Goal: Task Accomplishment & Management: Use online tool/utility

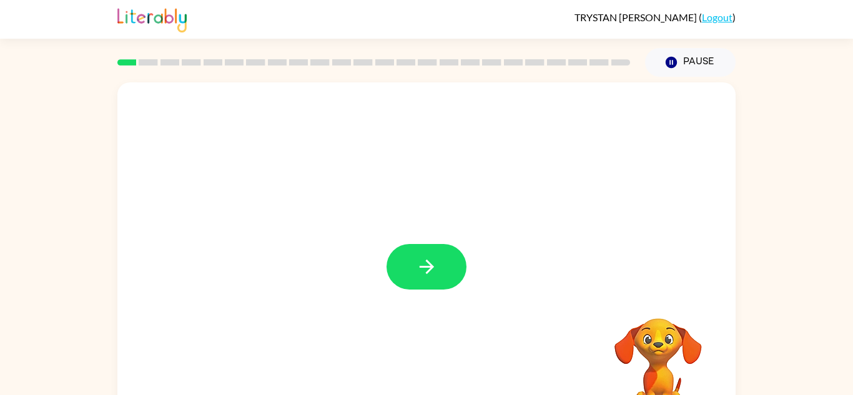
click at [125, 57] on div at bounding box center [374, 63] width 528 height 44
click at [442, 258] on button "button" at bounding box center [426, 267] width 80 height 46
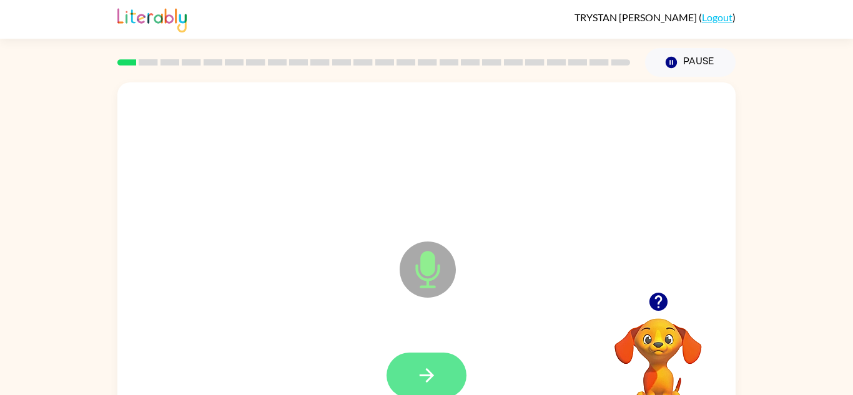
click at [438, 377] on button "button" at bounding box center [426, 376] width 80 height 46
click at [445, 378] on button "button" at bounding box center [426, 376] width 80 height 46
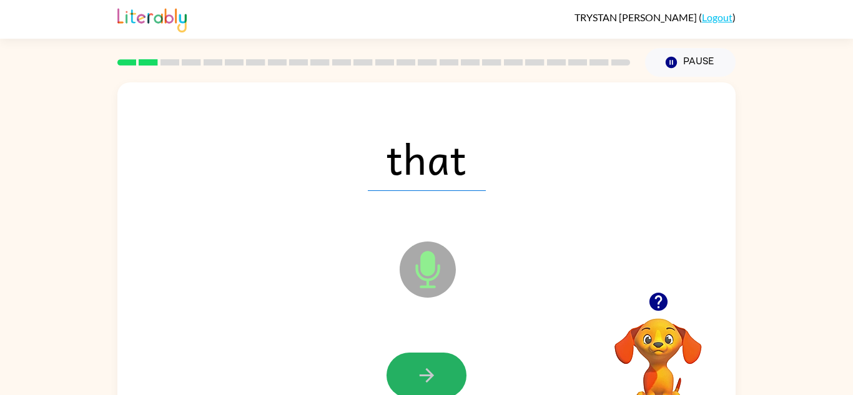
click at [445, 378] on button "button" at bounding box center [426, 376] width 80 height 46
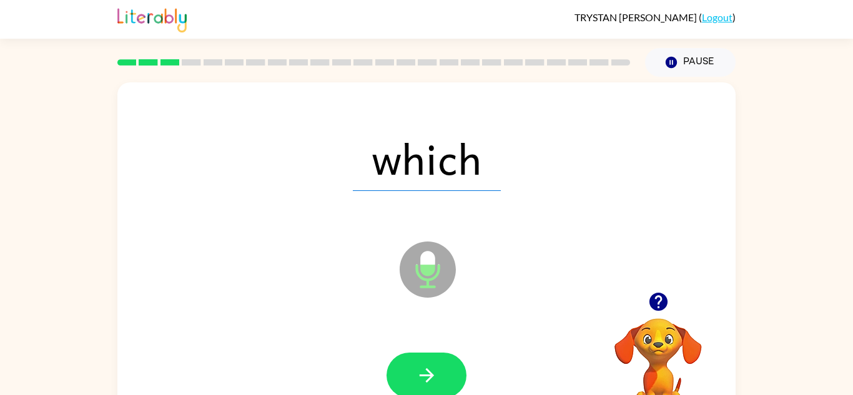
click at [445, 378] on button "button" at bounding box center [426, 376] width 80 height 46
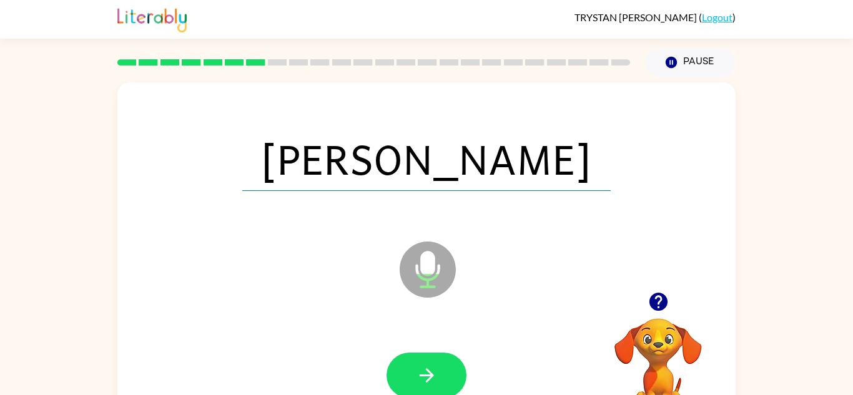
click at [445, 378] on button "button" at bounding box center [426, 376] width 80 height 46
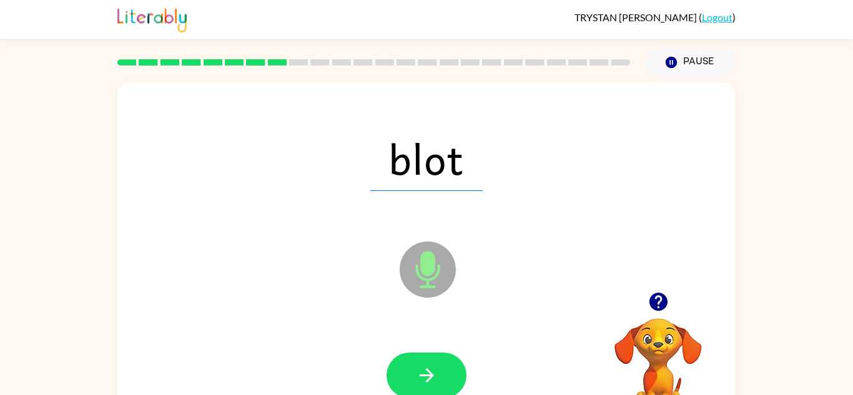
click at [445, 378] on button "button" at bounding box center [426, 376] width 80 height 46
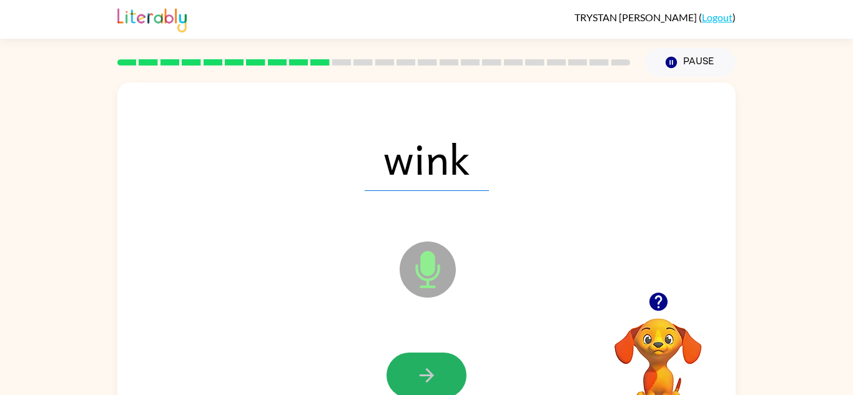
click at [445, 378] on button "button" at bounding box center [426, 376] width 80 height 46
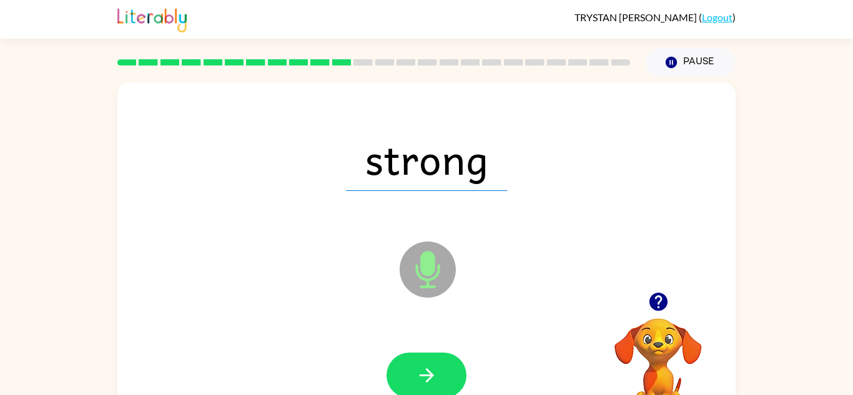
click at [445, 378] on button "button" at bounding box center [426, 376] width 80 height 46
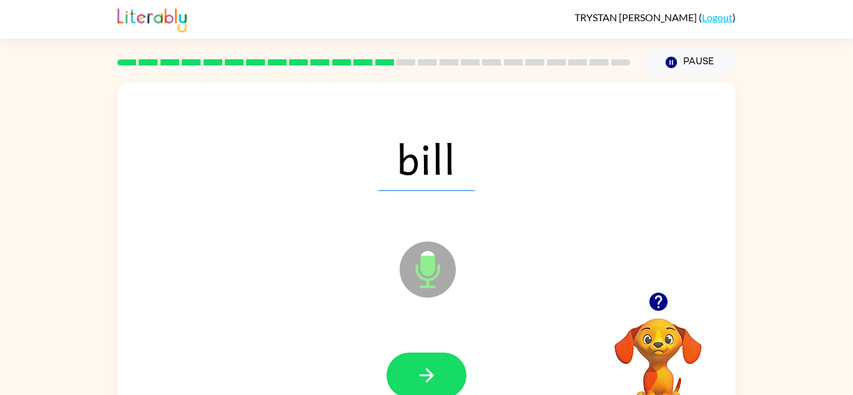
click at [445, 378] on button "button" at bounding box center [426, 376] width 80 height 46
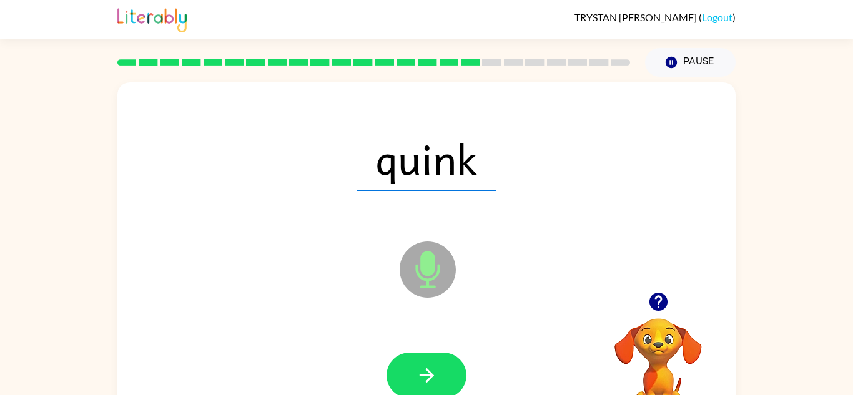
click at [445, 378] on button "button" at bounding box center [426, 376] width 80 height 46
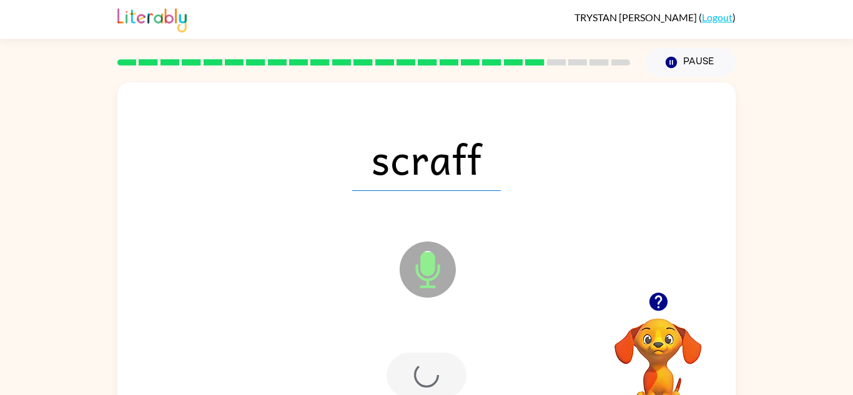
click at [445, 378] on div at bounding box center [426, 376] width 80 height 46
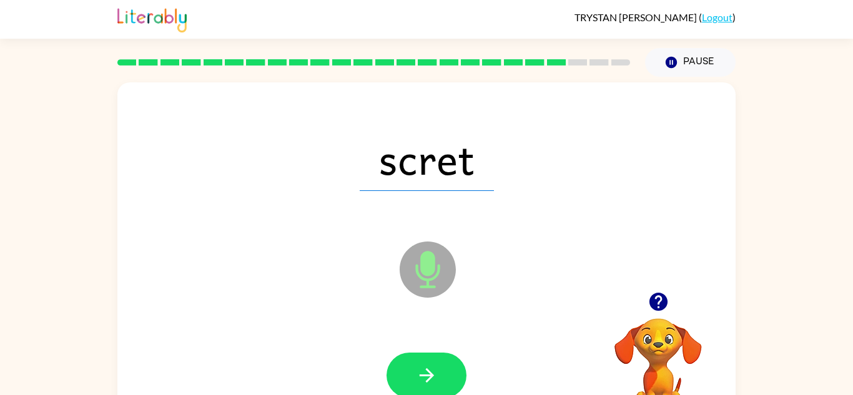
click at [445, 378] on button "button" at bounding box center [426, 376] width 80 height 46
